Goal: Transaction & Acquisition: Purchase product/service

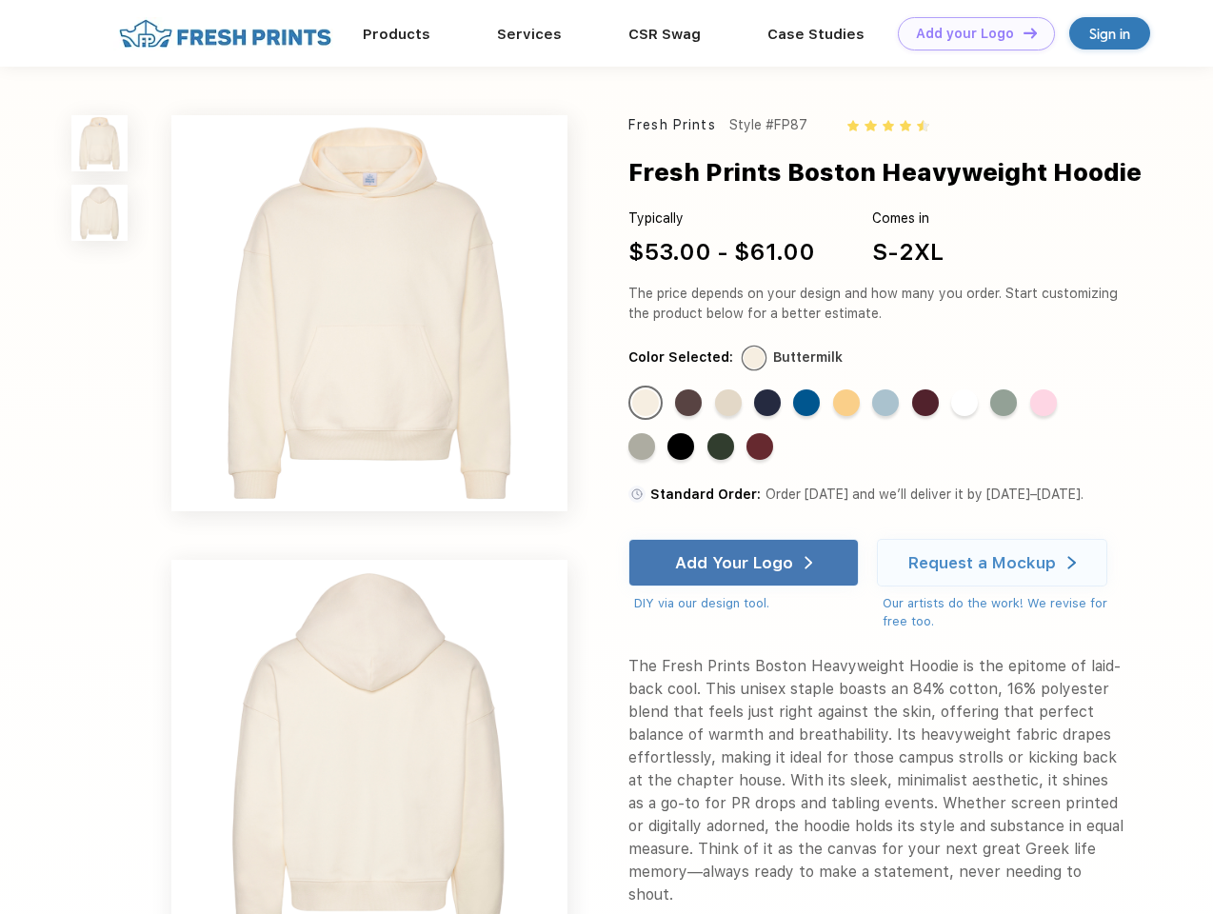
click at [970, 33] on link "Add your Logo Design Tool" at bounding box center [976, 33] width 157 height 33
click at [0, 0] on div "Design Tool" at bounding box center [0, 0] width 0 height 0
click at [1022, 32] on link "Add your Logo Design Tool" at bounding box center [976, 33] width 157 height 33
click at [100, 143] on img at bounding box center [99, 143] width 56 height 56
click at [100, 213] on img at bounding box center [99, 213] width 56 height 56
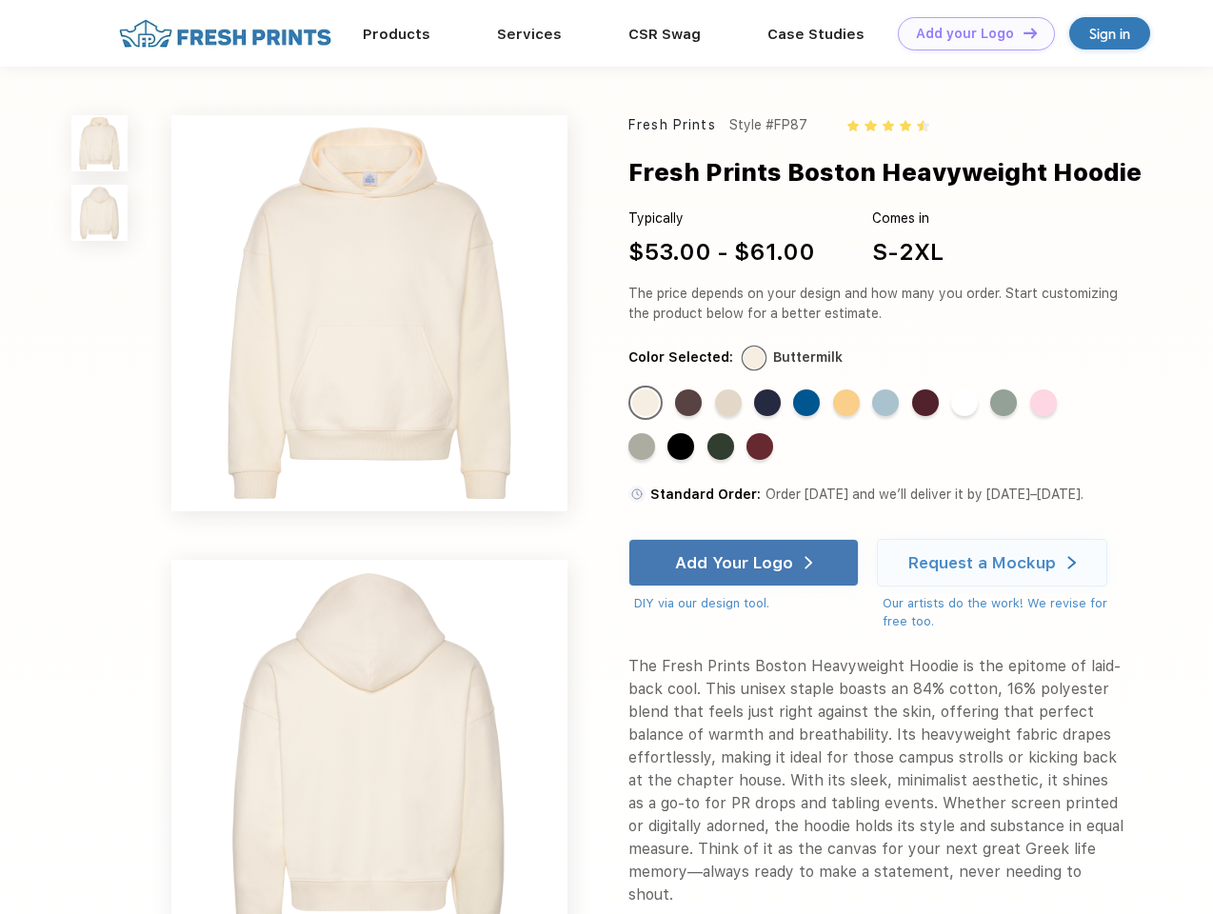
click at [648, 404] on div "Standard Color" at bounding box center [645, 403] width 27 height 27
click at [690, 404] on div "Standard Color" at bounding box center [688, 403] width 27 height 27
click at [730, 404] on div "Standard Color" at bounding box center [728, 403] width 27 height 27
click at [770, 404] on div "Standard Color" at bounding box center [767, 403] width 27 height 27
click at [809, 404] on div "Standard Color" at bounding box center [806, 403] width 27 height 27
